Goal: Task Accomplishment & Management: Manage account settings

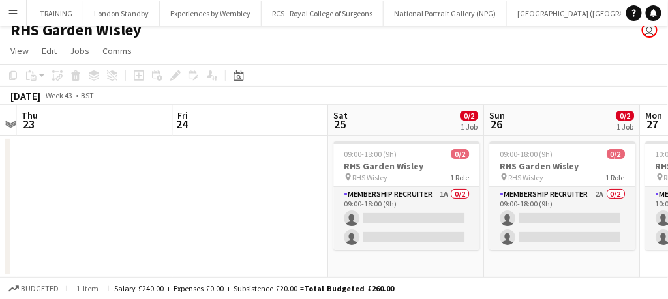
scroll to position [0, 336]
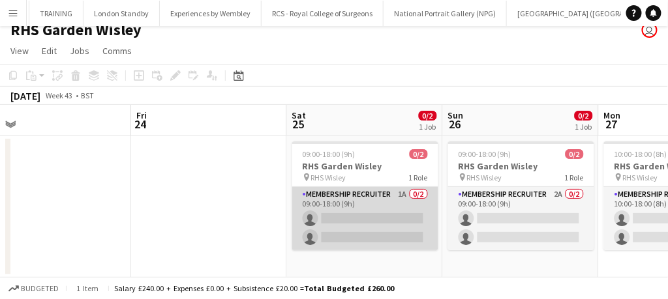
click at [357, 222] on app-card-role "Membership Recruiter 1A 0/2 09:00-18:00 (9h) single-neutral-actions single-neut…" at bounding box center [365, 218] width 146 height 63
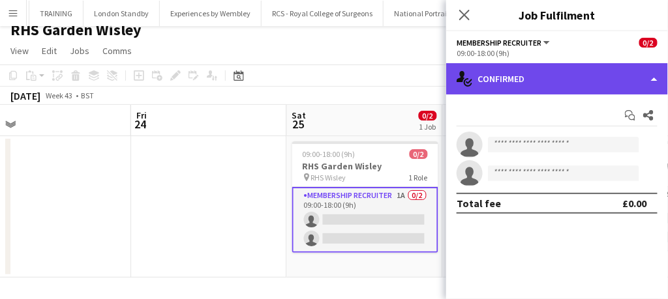
click at [514, 74] on div "single-neutral-actions-check-2 Confirmed" at bounding box center [557, 78] width 222 height 31
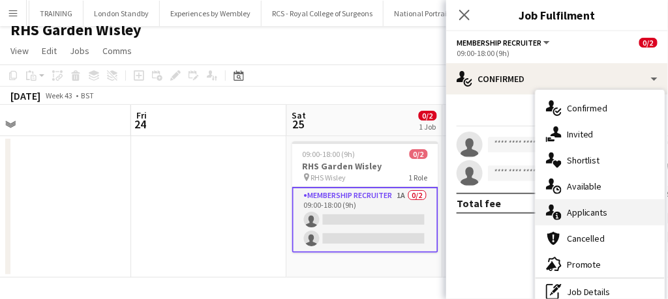
click at [567, 212] on span "Applicants" at bounding box center [587, 213] width 41 height 12
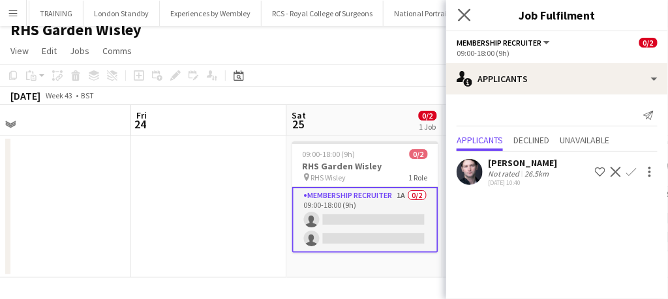
click at [471, 19] on app-icon "Close pop-in" at bounding box center [464, 15] width 19 height 19
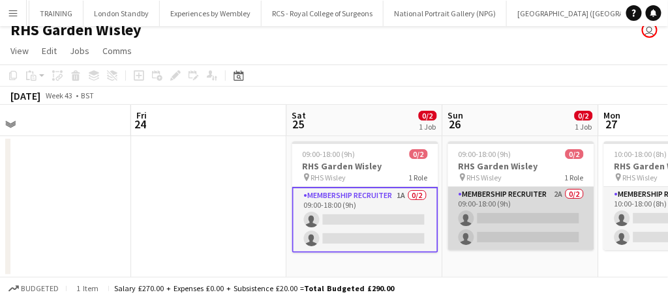
click at [512, 195] on app-card-role "Membership Recruiter 2A 0/2 09:00-18:00 (9h) single-neutral-actions single-neut…" at bounding box center [521, 218] width 146 height 63
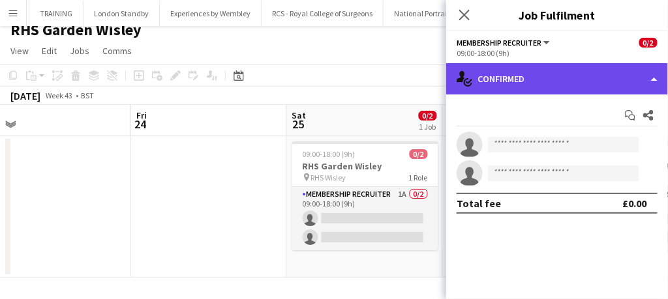
click at [555, 77] on div "single-neutral-actions-check-2 Confirmed" at bounding box center [557, 78] width 222 height 31
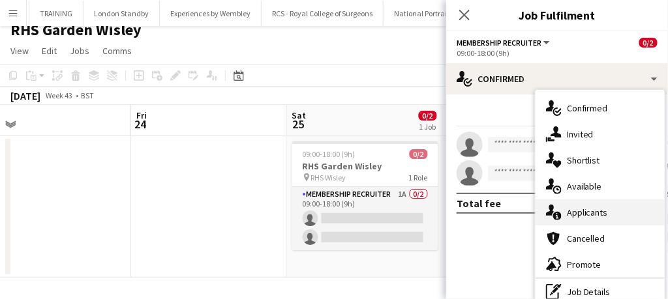
click at [581, 209] on span "Applicants" at bounding box center [587, 213] width 41 height 12
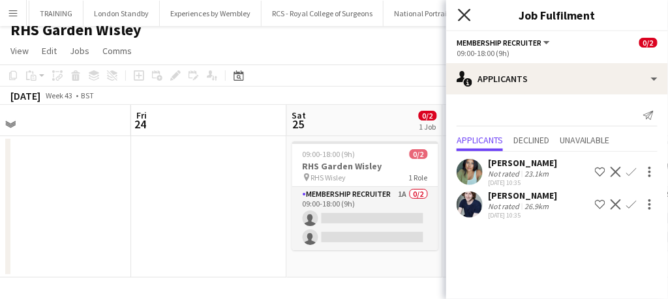
click at [462, 19] on icon at bounding box center [464, 14] width 12 height 12
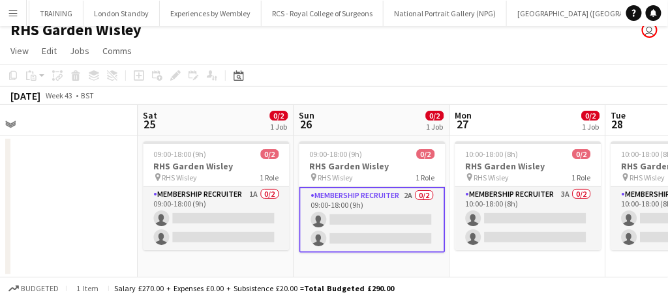
scroll to position [0, 541]
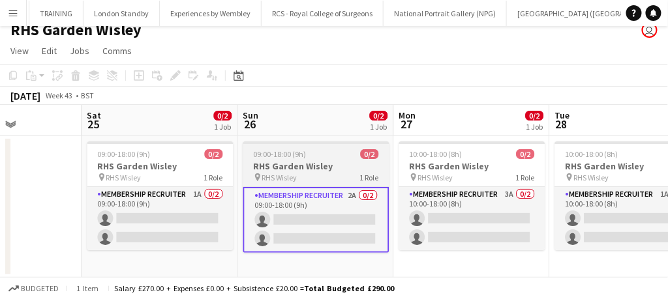
click at [499, 201] on app-card-role "Membership Recruiter 3A 0/2 10:00-18:00 (8h) single-neutral-actions single-neut…" at bounding box center [472, 218] width 146 height 63
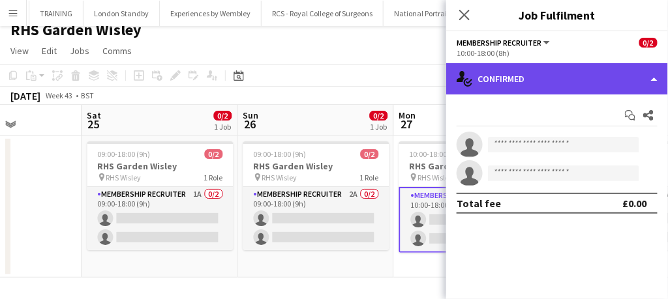
click at [589, 69] on div "single-neutral-actions-check-2 Confirmed" at bounding box center [557, 78] width 222 height 31
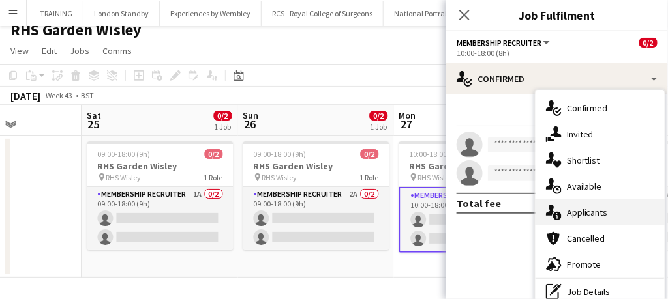
click at [572, 214] on span "Applicants" at bounding box center [587, 213] width 41 height 12
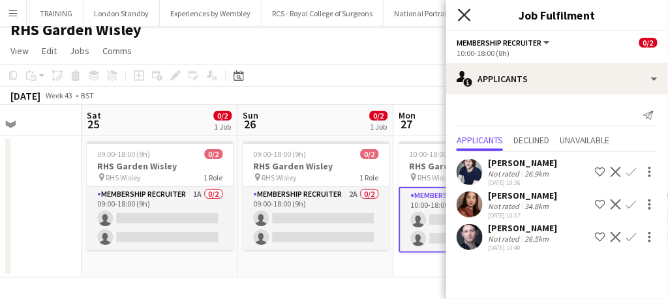
click at [463, 18] on icon "Close pop-in" at bounding box center [464, 14] width 12 height 12
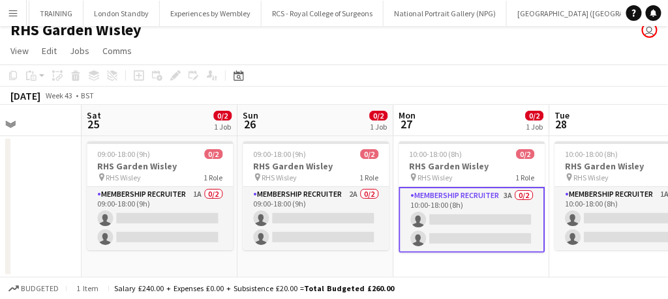
scroll to position [0, 351]
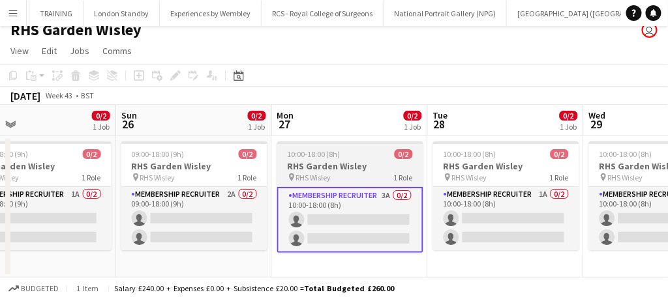
click at [468, 200] on app-card-role "Membership Recruiter 1A 0/2 10:00-18:00 (8h) single-neutral-actions single-neut…" at bounding box center [506, 218] width 146 height 63
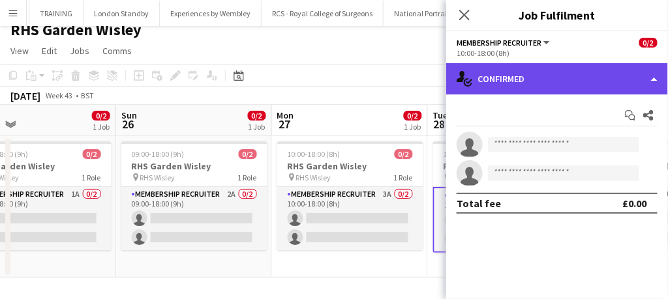
click at [567, 78] on div "single-neutral-actions-check-2 Confirmed" at bounding box center [557, 78] width 222 height 31
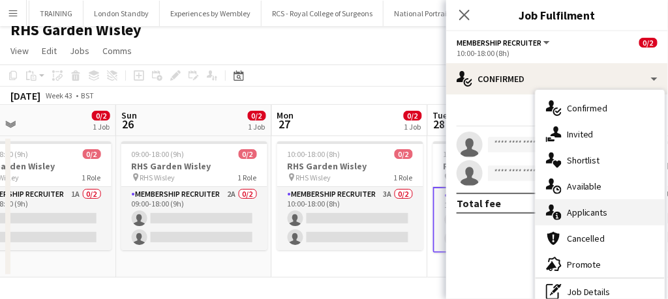
click at [578, 215] on span "Applicants" at bounding box center [587, 213] width 41 height 12
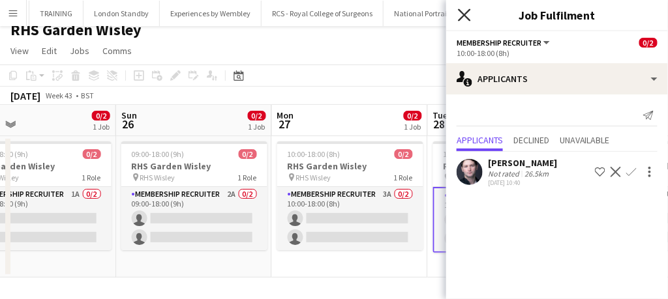
click at [467, 10] on icon "Close pop-in" at bounding box center [464, 14] width 12 height 12
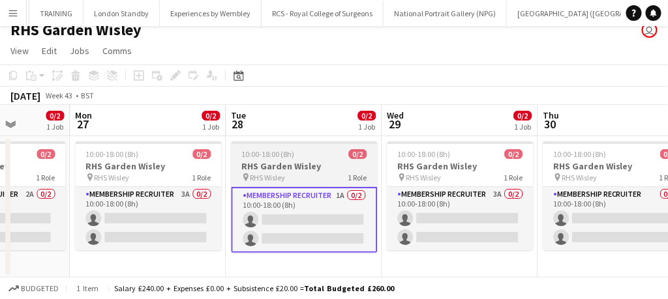
scroll to position [0, 554]
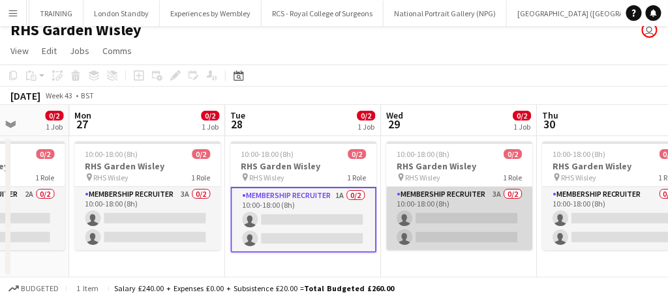
click at [458, 230] on app-card-role "Membership Recruiter 3A 0/2 10:00-18:00 (8h) single-neutral-actions single-neut…" at bounding box center [460, 218] width 146 height 63
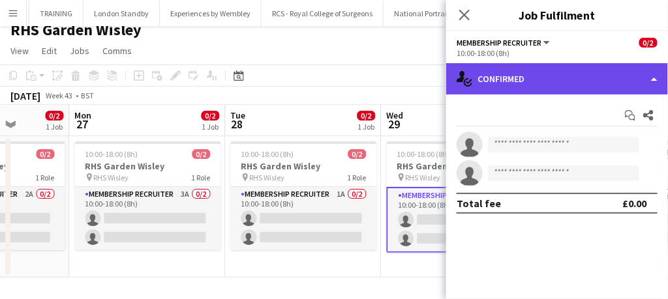
click at [533, 68] on div "single-neutral-actions-check-2 Confirmed" at bounding box center [557, 78] width 222 height 31
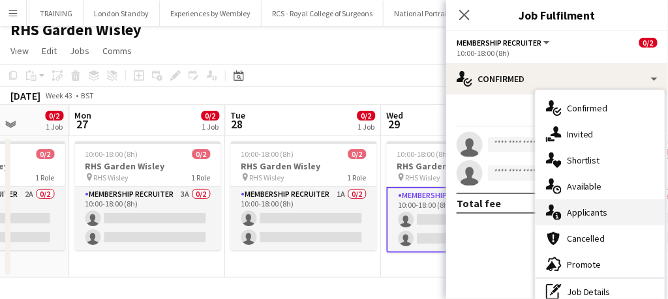
click at [577, 211] on span "Applicants" at bounding box center [587, 213] width 41 height 12
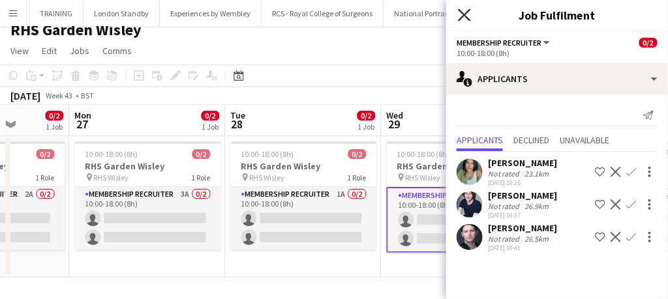
click at [469, 19] on icon "Close pop-in" at bounding box center [464, 14] width 12 height 12
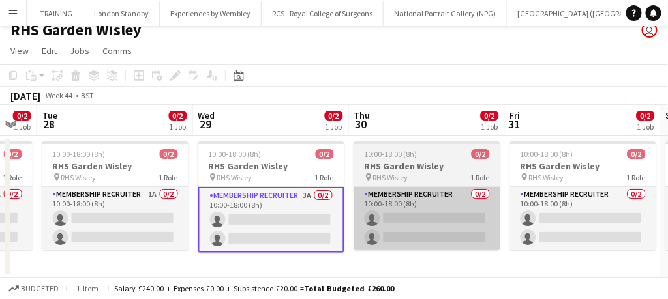
scroll to position [0, 430]
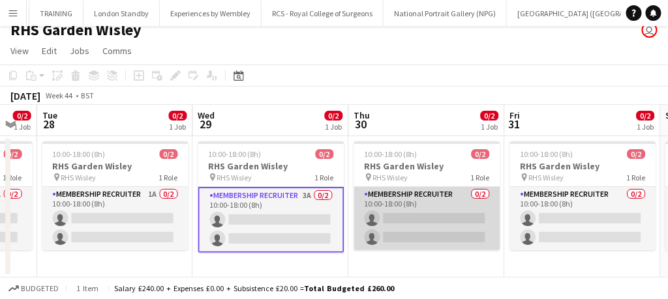
click at [423, 235] on app-card-role "Membership Recruiter 0/2 10:00-18:00 (8h) single-neutral-actions single-neutral…" at bounding box center [427, 218] width 146 height 63
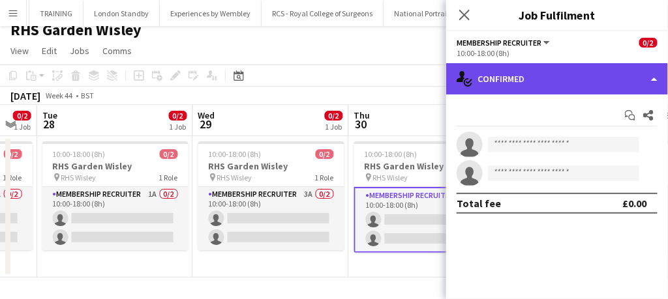
click at [535, 69] on div "single-neutral-actions-check-2 Confirmed" at bounding box center [557, 78] width 222 height 31
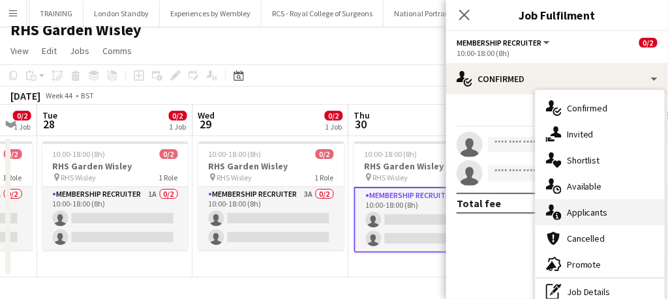
click at [579, 210] on span "Applicants" at bounding box center [587, 213] width 41 height 12
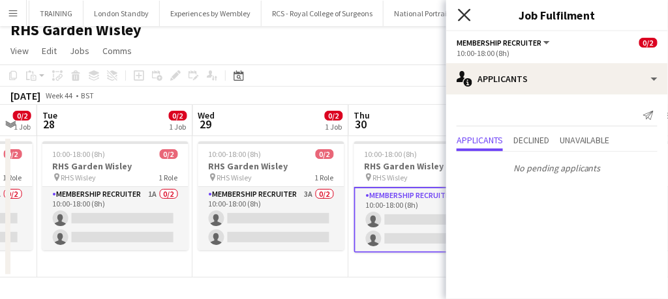
click at [468, 14] on icon "Close pop-in" at bounding box center [464, 14] width 12 height 12
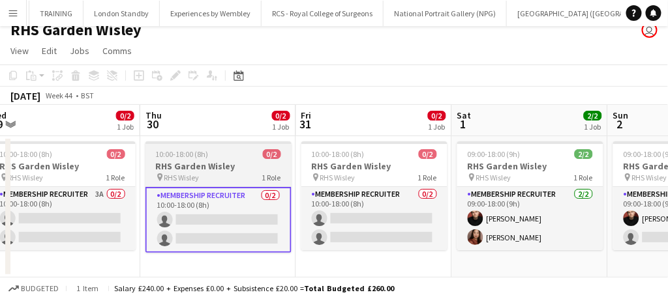
scroll to position [0, 329]
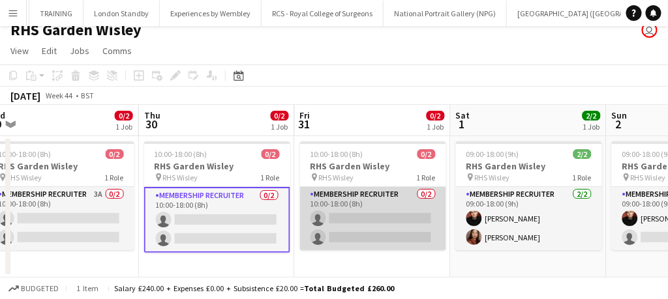
click at [387, 226] on app-card-role "Membership Recruiter 0/2 10:00-18:00 (8h) single-neutral-actions single-neutral…" at bounding box center [373, 218] width 146 height 63
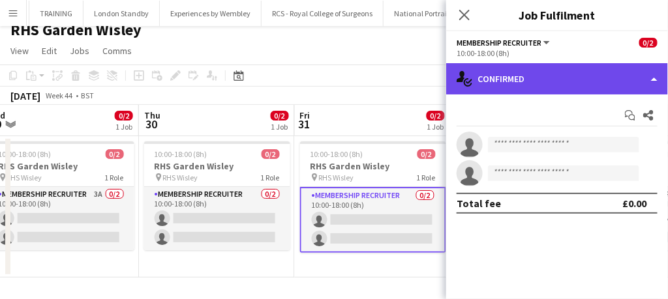
click at [520, 85] on div "single-neutral-actions-check-2 Confirmed" at bounding box center [557, 78] width 222 height 31
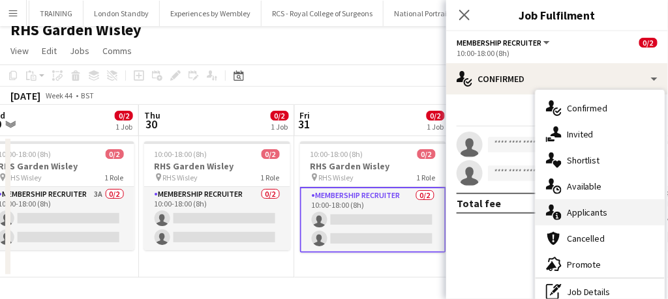
click at [564, 216] on div "single-neutral-actions-information Applicants" at bounding box center [599, 213] width 129 height 26
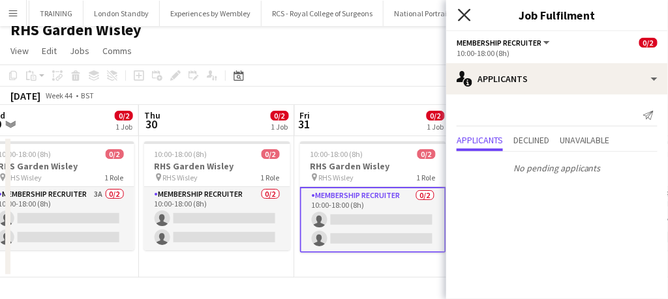
click at [464, 15] on icon at bounding box center [464, 14] width 12 height 12
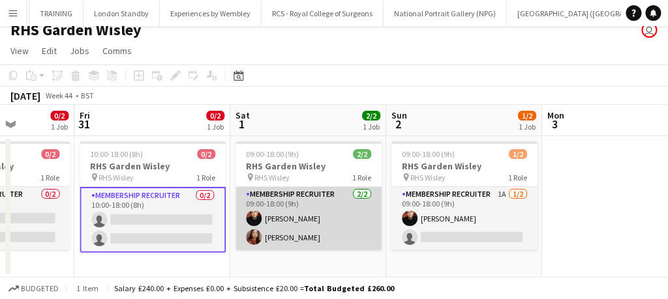
scroll to position [0, 549]
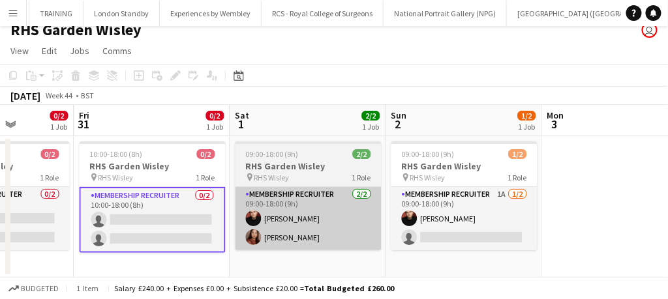
click at [484, 226] on app-card-role "Membership Recruiter 1A [DATE] 09:00-18:00 (9h) [PERSON_NAME] single-neutral-ac…" at bounding box center [464, 218] width 146 height 63
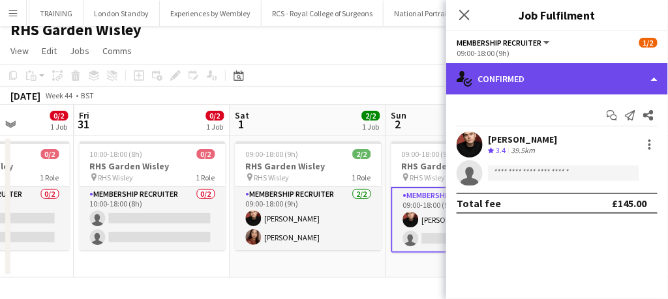
click at [565, 80] on div "single-neutral-actions-check-2 Confirmed" at bounding box center [557, 78] width 222 height 31
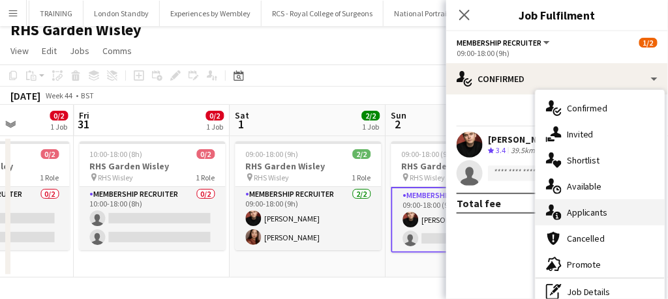
click at [600, 222] on div "single-neutral-actions-information Applicants" at bounding box center [599, 213] width 129 height 26
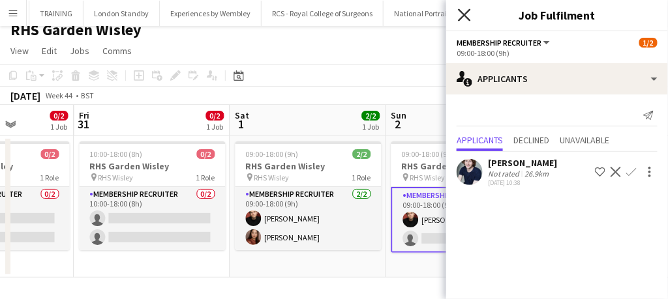
click at [461, 14] on icon "Close pop-in" at bounding box center [464, 14] width 12 height 12
